Goal: Transaction & Acquisition: Subscribe to service/newsletter

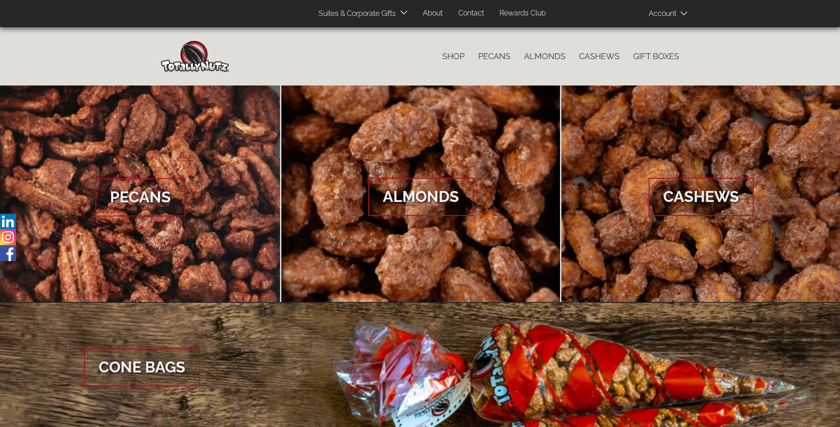
scroll to position [1358, 0]
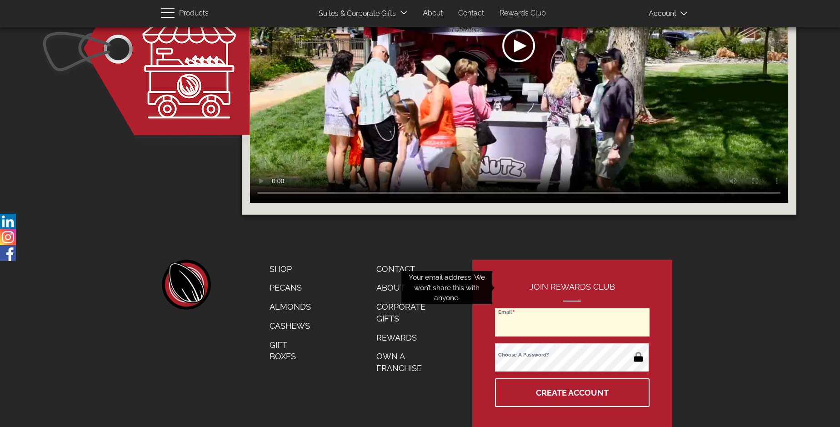
click at [573, 308] on input "Email" at bounding box center [572, 322] width 155 height 28
type input "[PERSON_NAME][EMAIL_ADDRESS][DOMAIN_NAME]"
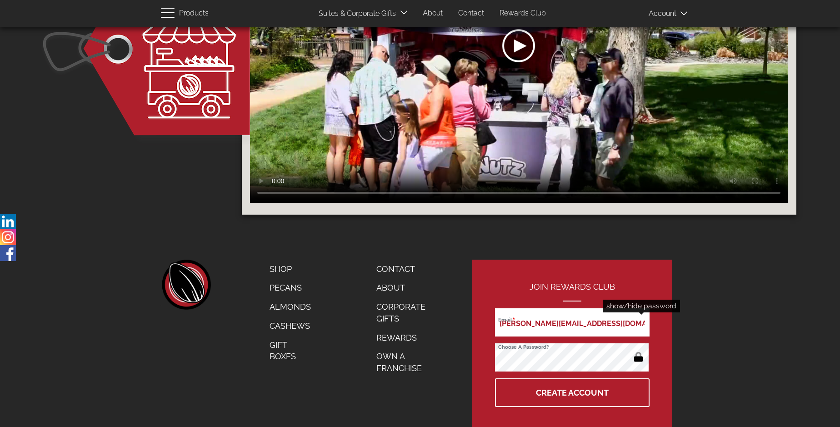
click at [638, 350] on button "button" at bounding box center [638, 357] width 18 height 15
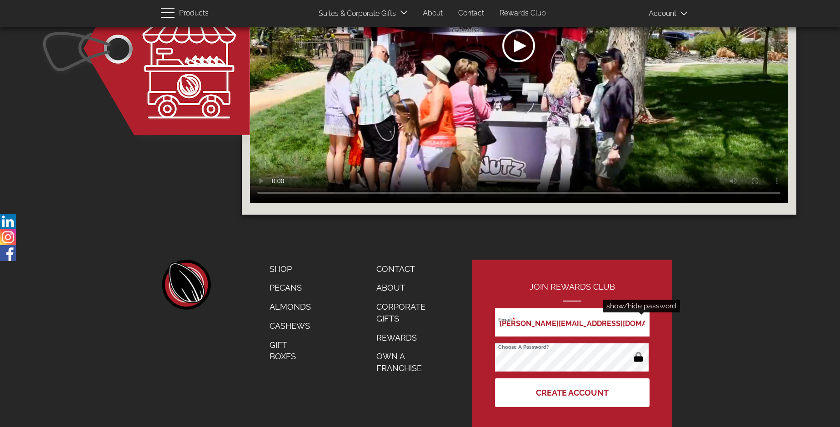
click at [573, 378] on button "Create Account" at bounding box center [572, 392] width 155 height 29
